Goal: Transaction & Acquisition: Purchase product/service

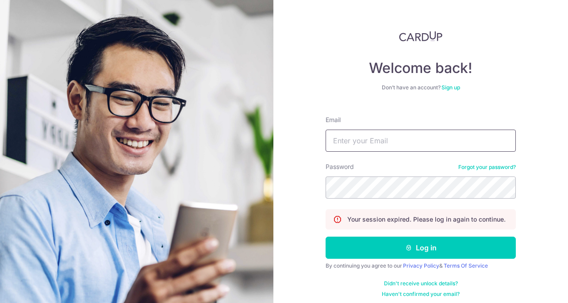
click at [384, 140] on input "Email" at bounding box center [420, 141] width 190 height 22
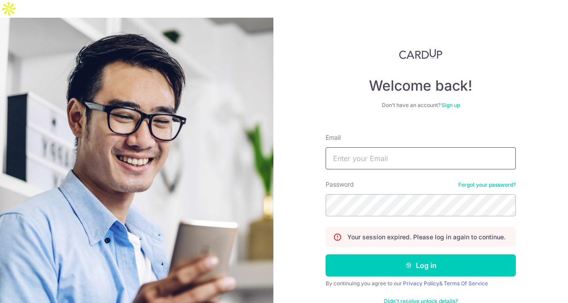
click at [456, 147] on input "Email" at bounding box center [420, 158] width 190 height 22
paste input "hrainzhao@gmail.com"
click at [378, 147] on input "hrainzhao@gmail.com" at bounding box center [420, 158] width 190 height 22
click at [368, 147] on input "hrainzhao@gmail.com" at bounding box center [420, 158] width 190 height 22
type input "hrainzhao@gmail.com"
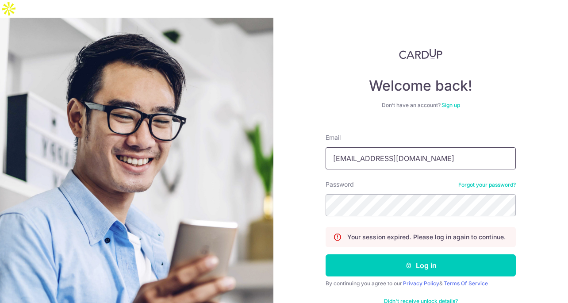
click at [420, 147] on input "hrainzhao@gmail.com" at bounding box center [420, 158] width 190 height 22
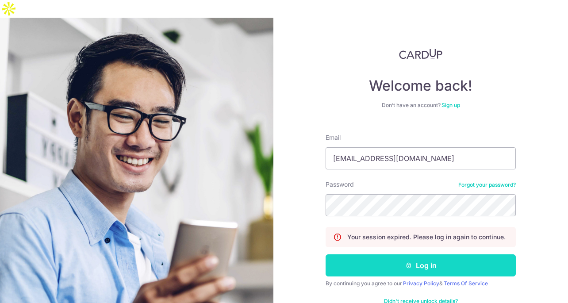
click at [387, 254] on button "Log in" at bounding box center [420, 265] width 190 height 22
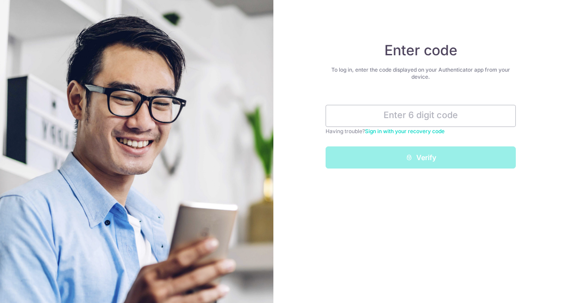
type input "844808"
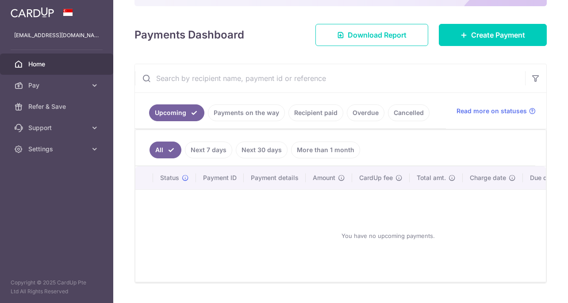
scroll to position [109, 0]
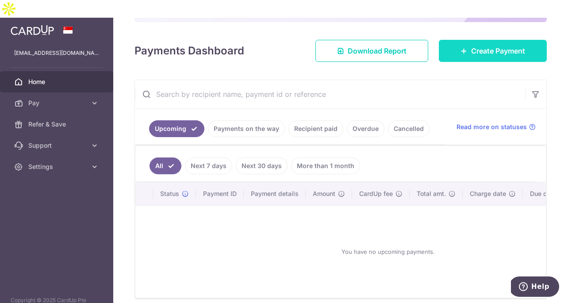
click at [467, 40] on link "Create Payment" at bounding box center [493, 51] width 108 height 22
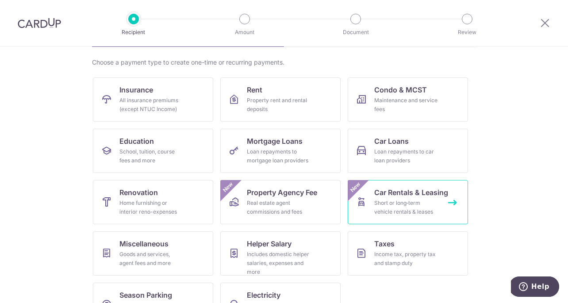
scroll to position [93, 0]
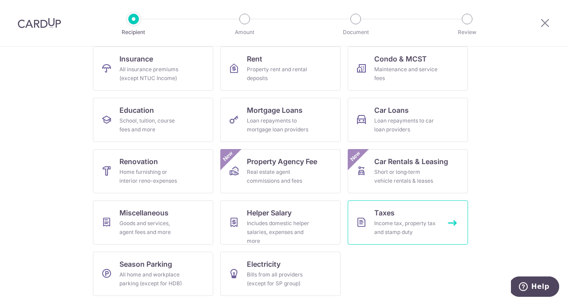
click at [406, 217] on link "Taxes Income tax, property tax and stamp duty" at bounding box center [408, 222] width 120 height 44
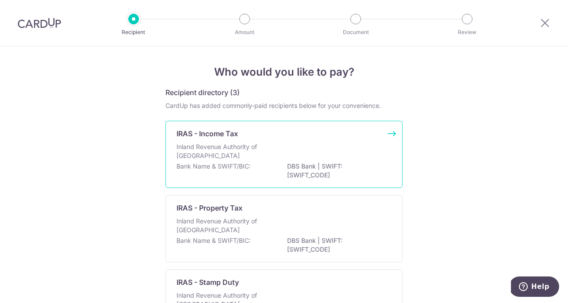
click at [245, 164] on p "Bank Name & SWIFT/BIC:" at bounding box center [213, 166] width 74 height 9
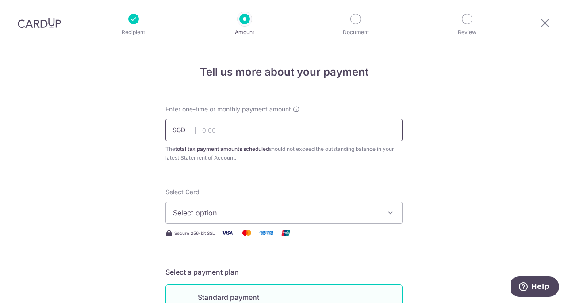
click at [230, 132] on input "text" at bounding box center [283, 130] width 237 height 22
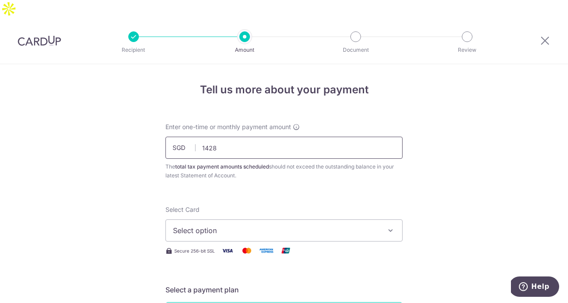
type input "1,428.00"
click at [240, 225] on span "Select option" at bounding box center [276, 230] width 206 height 11
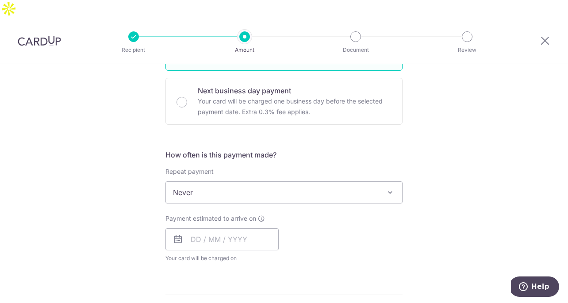
scroll to position [279, 0]
click at [211, 181] on span "Never" at bounding box center [284, 191] width 236 height 21
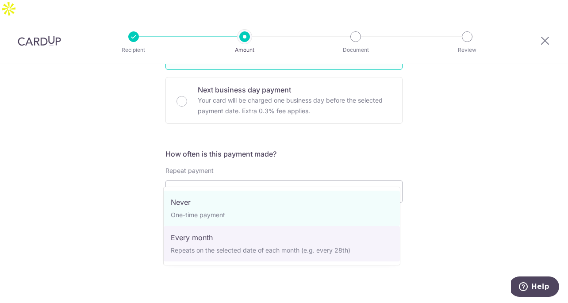
select select "3"
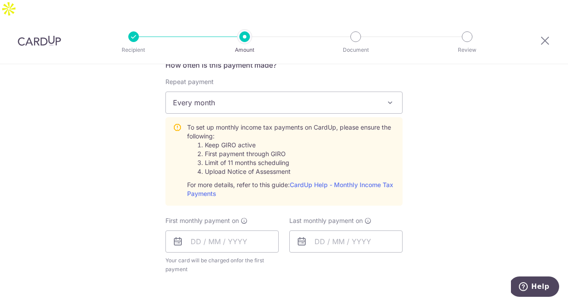
scroll to position [368, 0]
click at [194, 230] on input "text" at bounding box center [221, 241] width 113 height 22
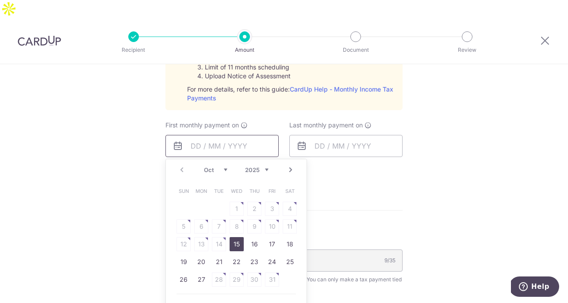
scroll to position [464, 0]
click at [197, 272] on link "27" at bounding box center [201, 279] width 14 height 14
type input "27/10/2025"
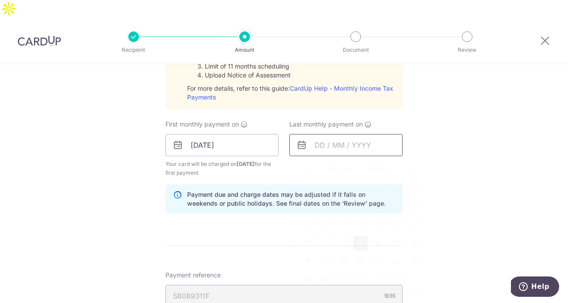
click at [338, 134] on input "text" at bounding box center [345, 145] width 113 height 22
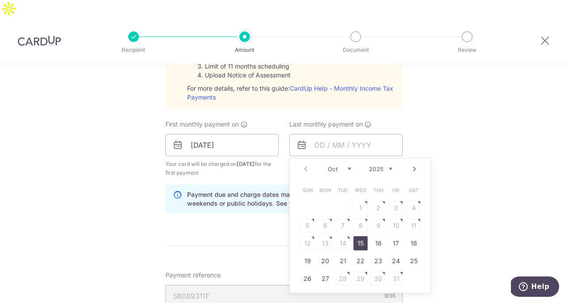
click at [390, 158] on div "Prev Next Oct Nov Dec 2025 2026" at bounding box center [360, 168] width 141 height 21
click at [389, 165] on select "2025 2026" at bounding box center [380, 168] width 23 height 7
click at [347, 165] on select "Jan Feb Mar Apr May Jun Jul Aug Sep Oct Nov" at bounding box center [339, 168] width 23 height 7
click at [324, 272] on link "25" at bounding box center [325, 279] width 14 height 14
type input "25/05/2026"
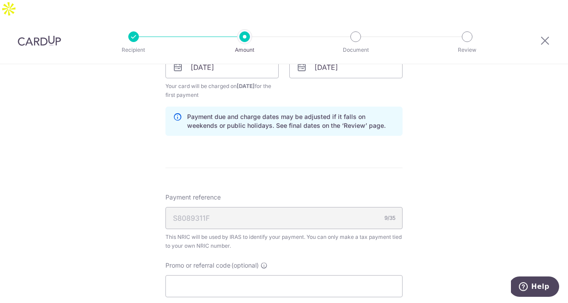
scroll to position [608, 0]
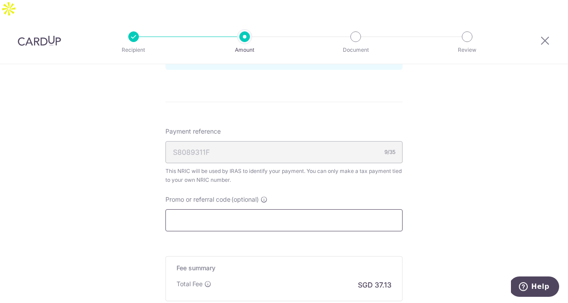
click at [203, 210] on input "Promo or referral code (optional)" at bounding box center [283, 220] width 237 height 22
paste input "VTAX25R"
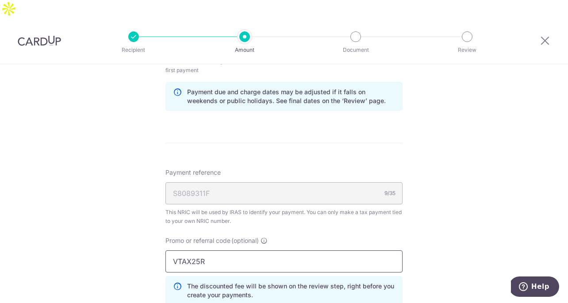
scroll to position [742, 0]
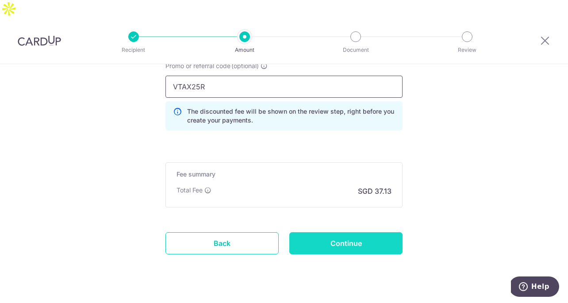
type input "VTAX25R"
click at [325, 232] on input "Continue" at bounding box center [345, 243] width 113 height 22
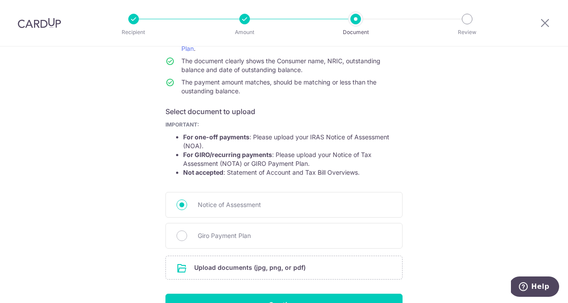
scroll to position [149, 0]
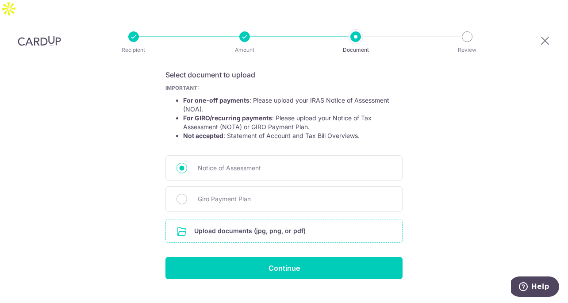
click at [263, 219] on input "file" at bounding box center [284, 230] width 236 height 23
click at [245, 219] on input "file" at bounding box center [284, 230] width 236 height 23
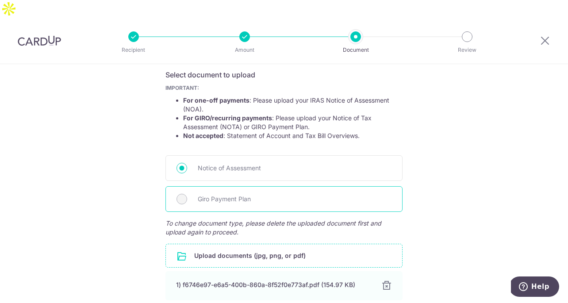
scroll to position [210, 0]
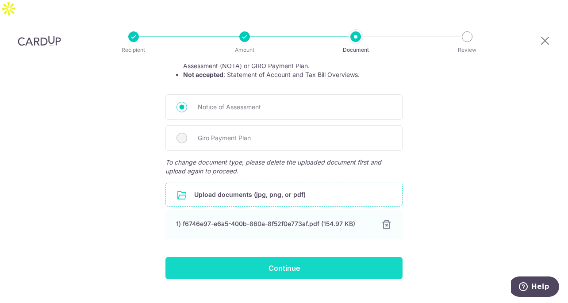
click at [310, 257] on input "Continue" at bounding box center [283, 268] width 237 height 22
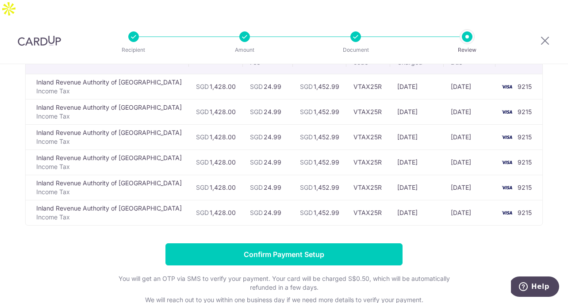
scroll to position [92, 0]
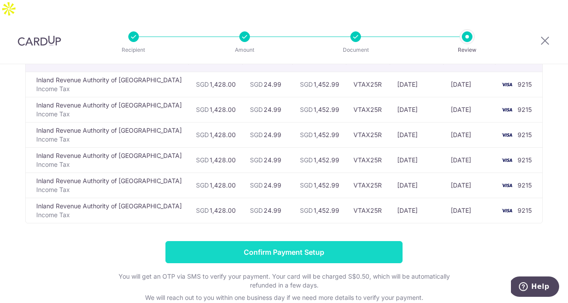
click at [252, 241] on input "Confirm Payment Setup" at bounding box center [283, 252] width 237 height 22
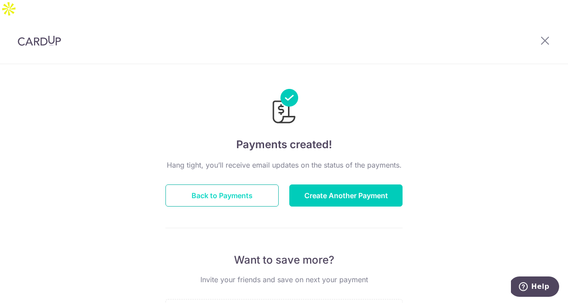
click at [255, 184] on button "Back to Payments" at bounding box center [221, 195] width 113 height 22
